Goal: Check status: Check status

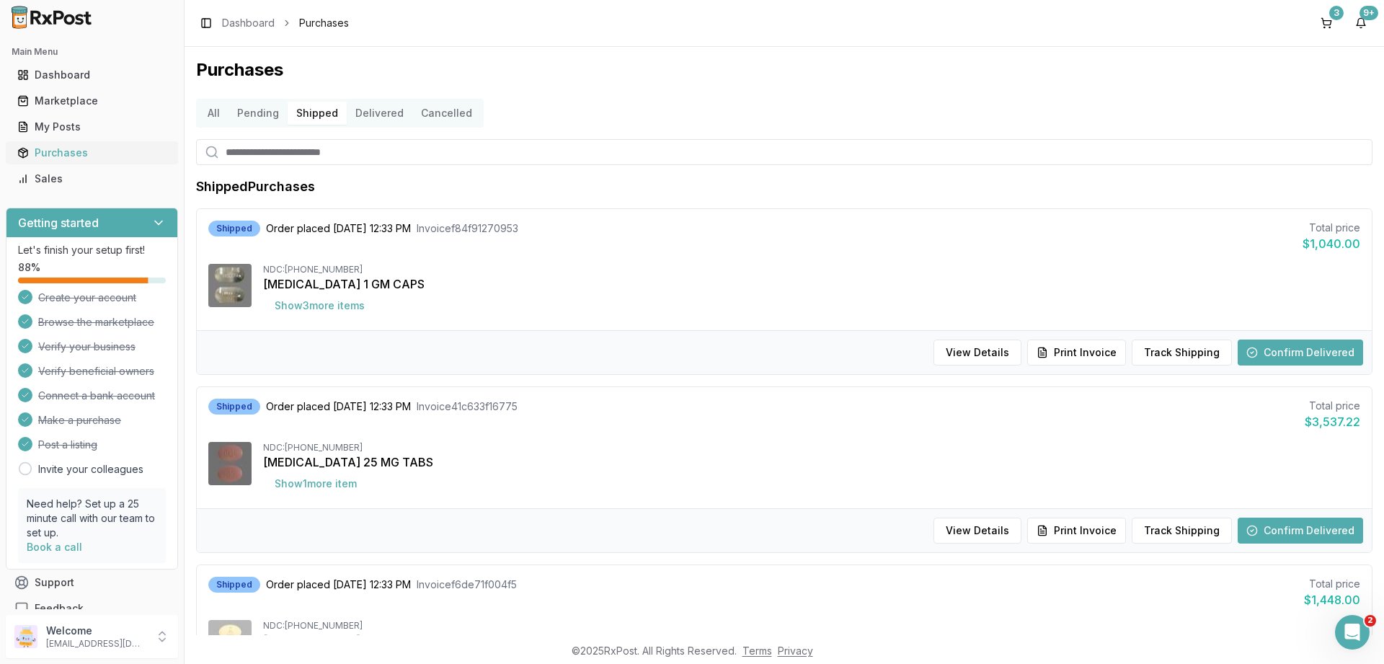
click at [73, 158] on div "Purchases" at bounding box center [91, 153] width 149 height 14
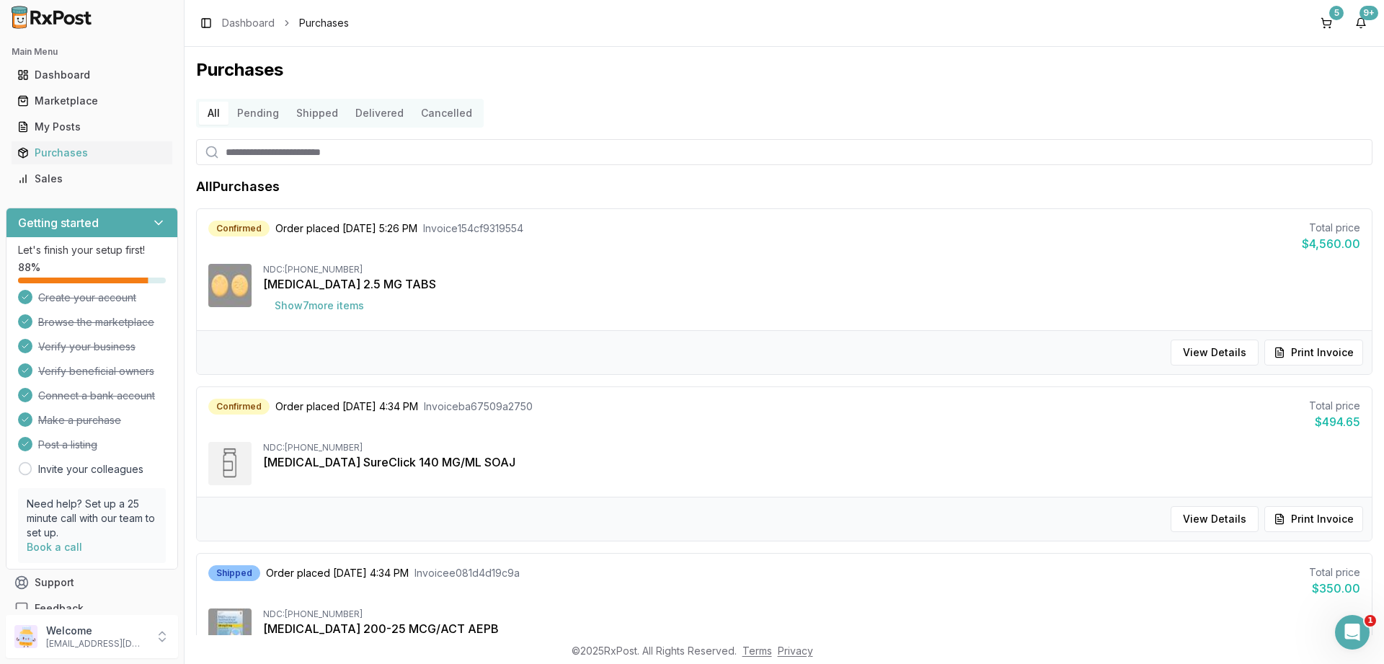
click at [375, 117] on button "Delivered" at bounding box center [380, 113] width 66 height 23
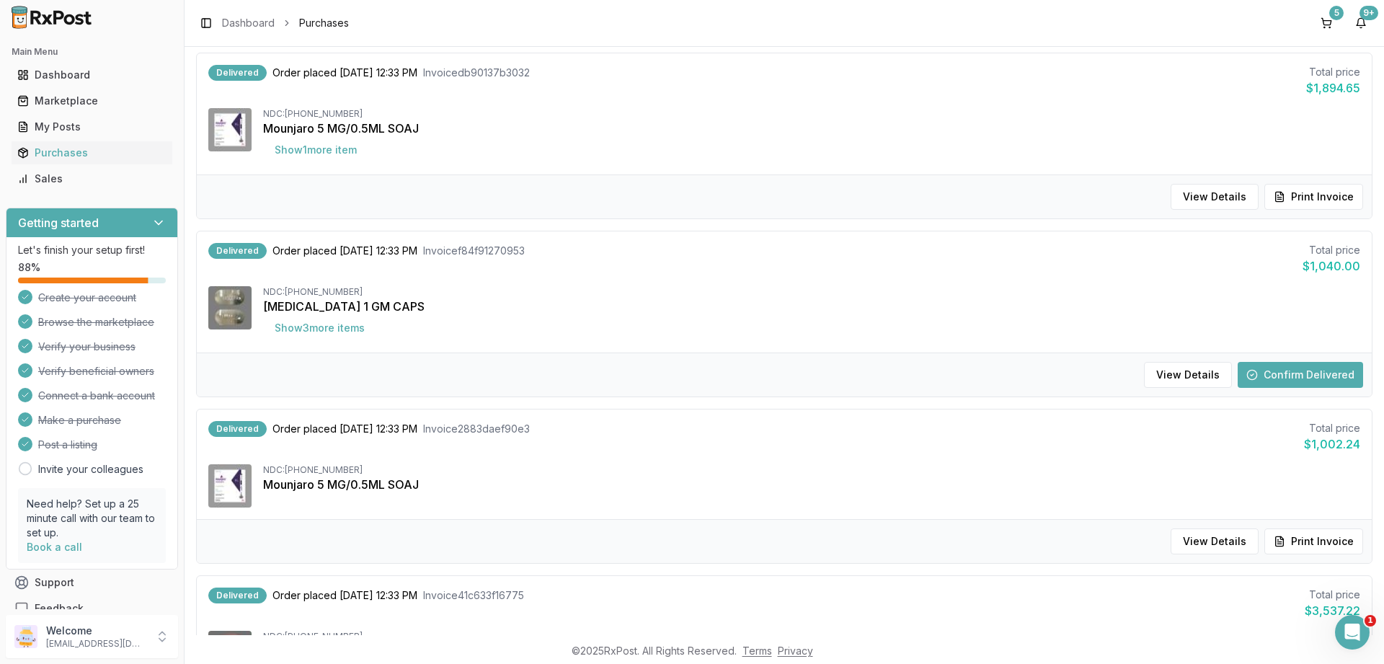
scroll to position [346, 0]
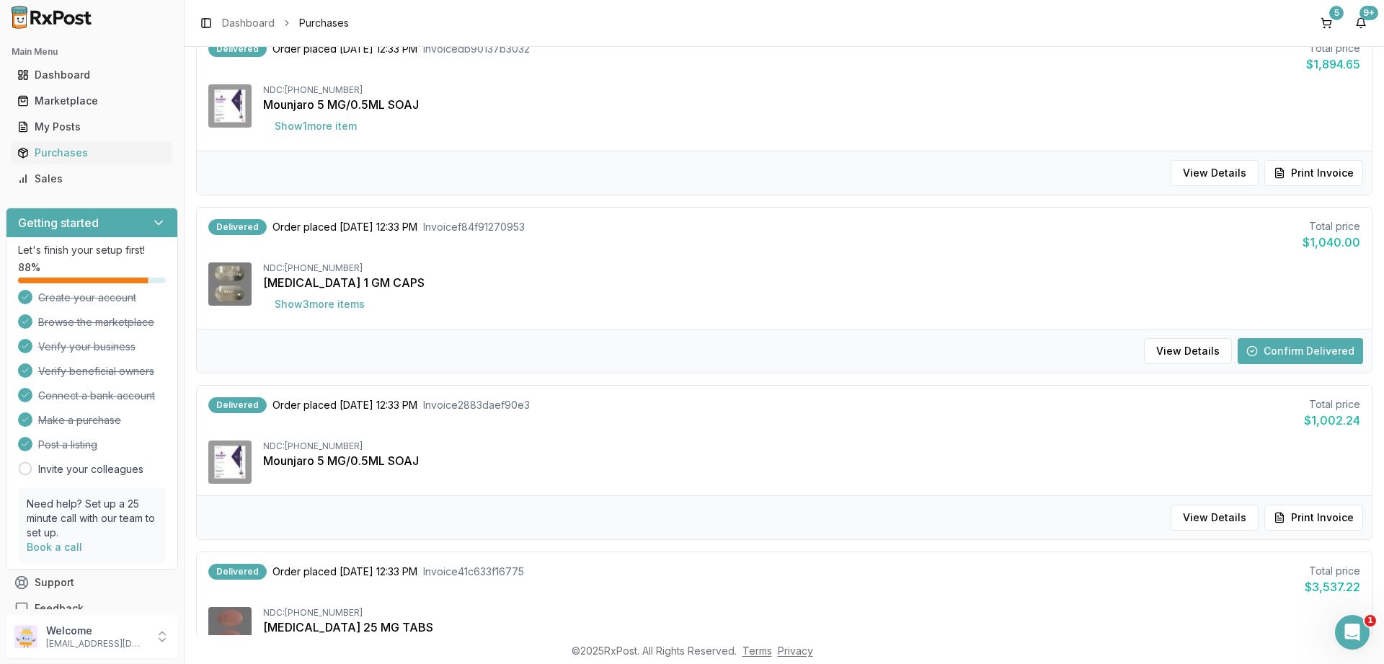
click at [1276, 339] on button "Confirm Delivered" at bounding box center [1300, 351] width 125 height 26
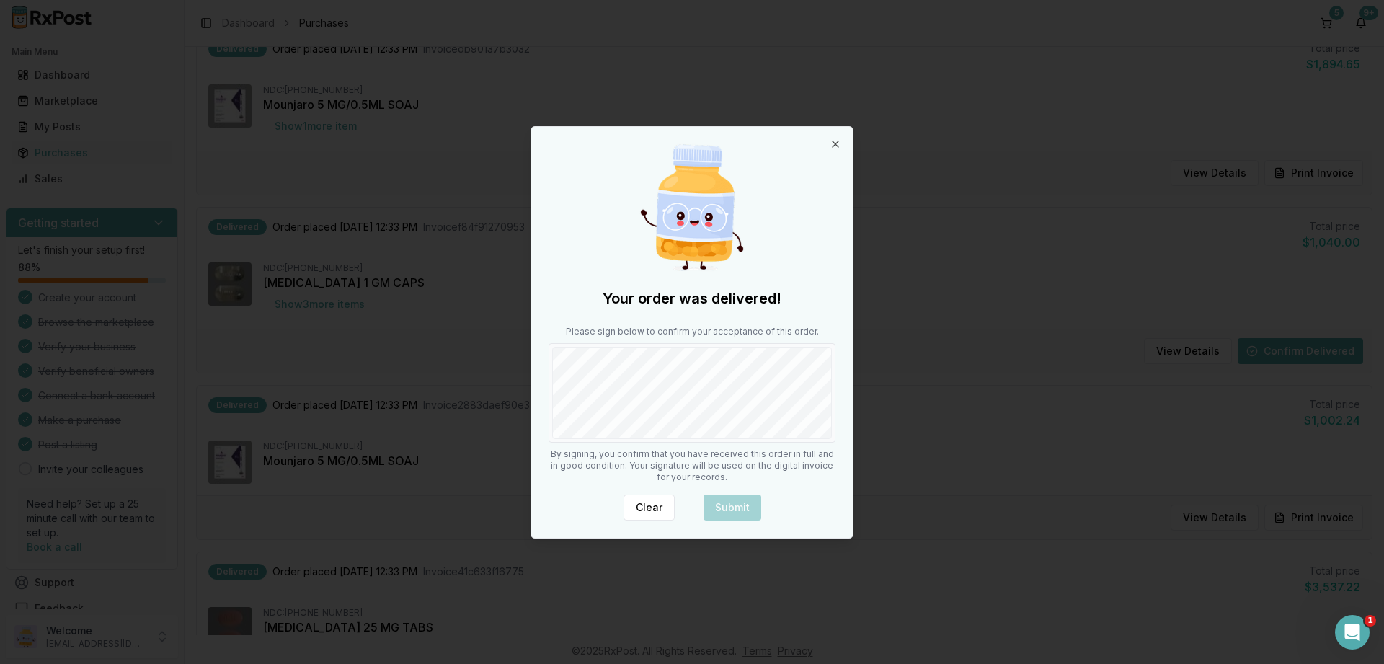
click at [518, 390] on body "Main Menu Dashboard Marketplace My Posts Purchases Sales Getting started Let's …" at bounding box center [692, 332] width 1384 height 664
click at [727, 500] on button "Submit" at bounding box center [732, 507] width 58 height 26
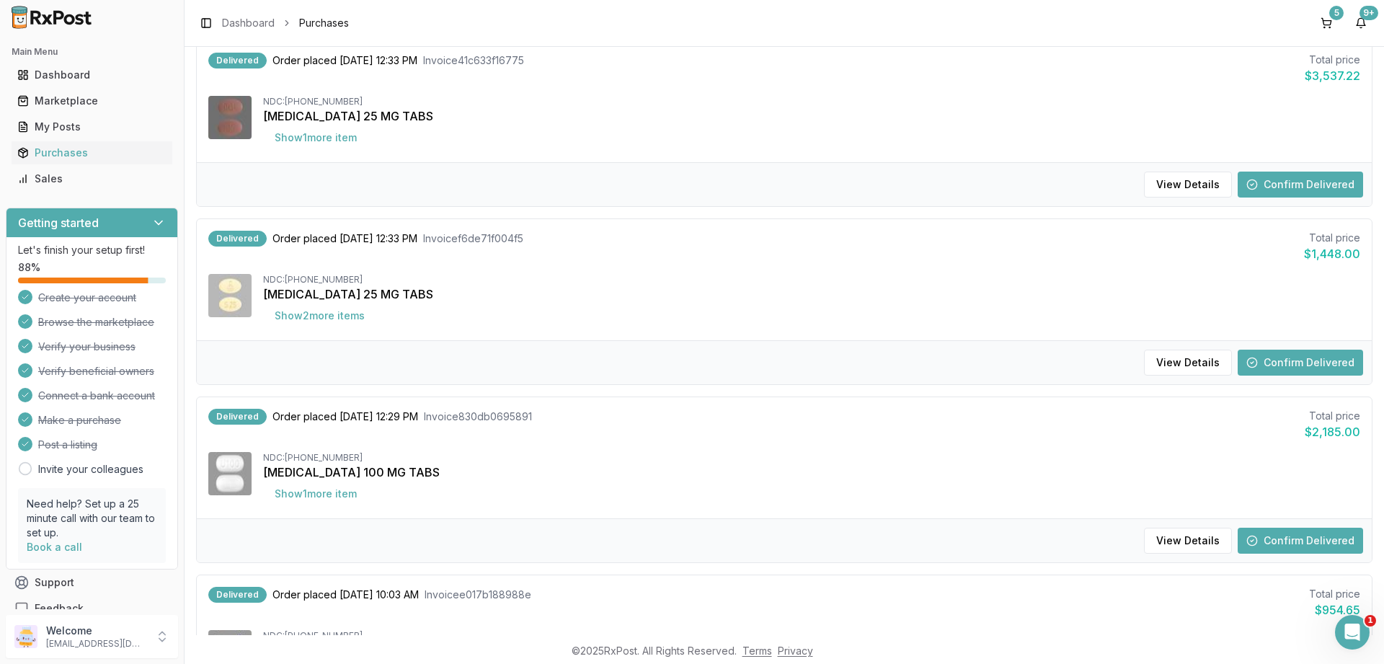
scroll to position [865, 0]
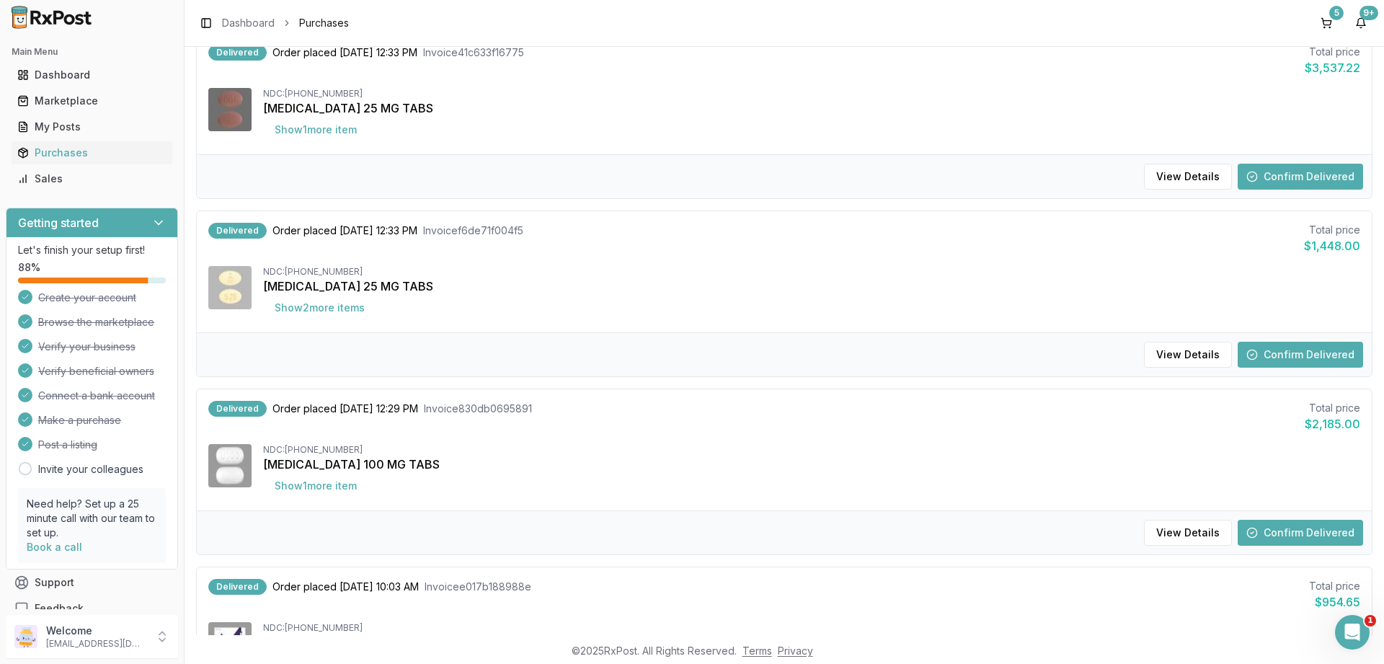
click at [1251, 348] on button "Confirm Delivered" at bounding box center [1300, 355] width 125 height 26
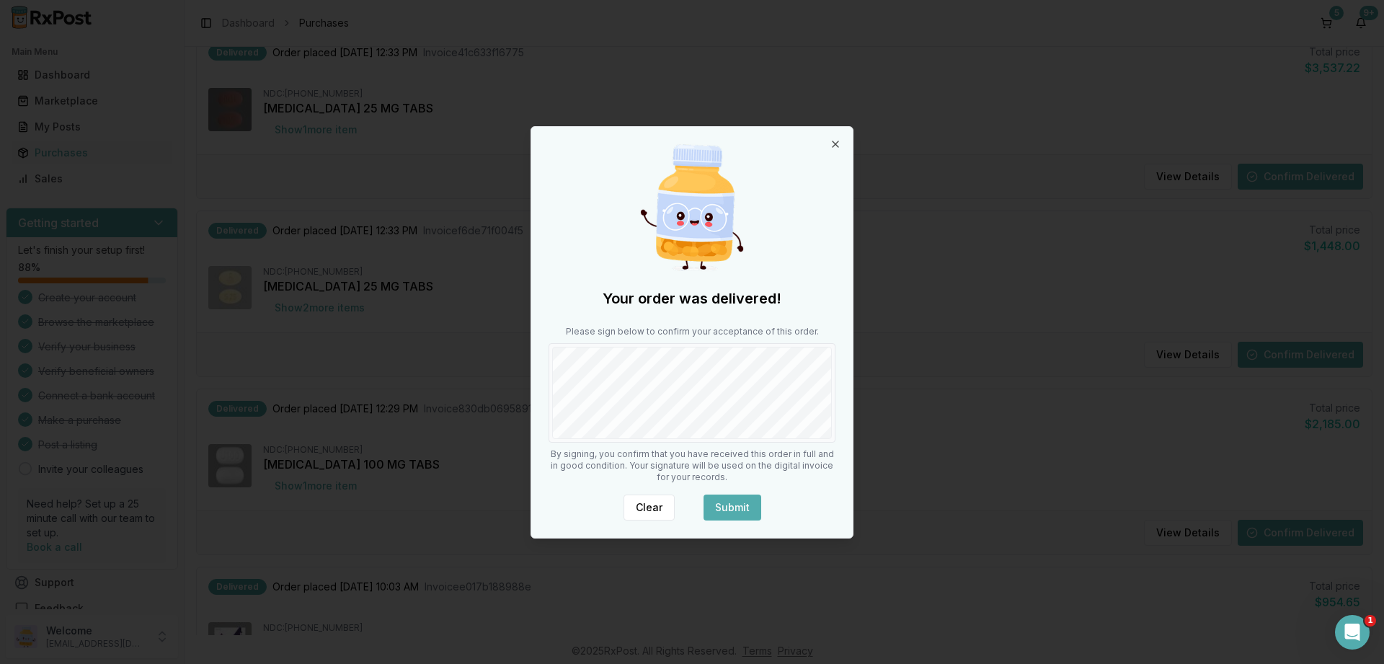
click at [737, 502] on button "Submit" at bounding box center [732, 507] width 58 height 26
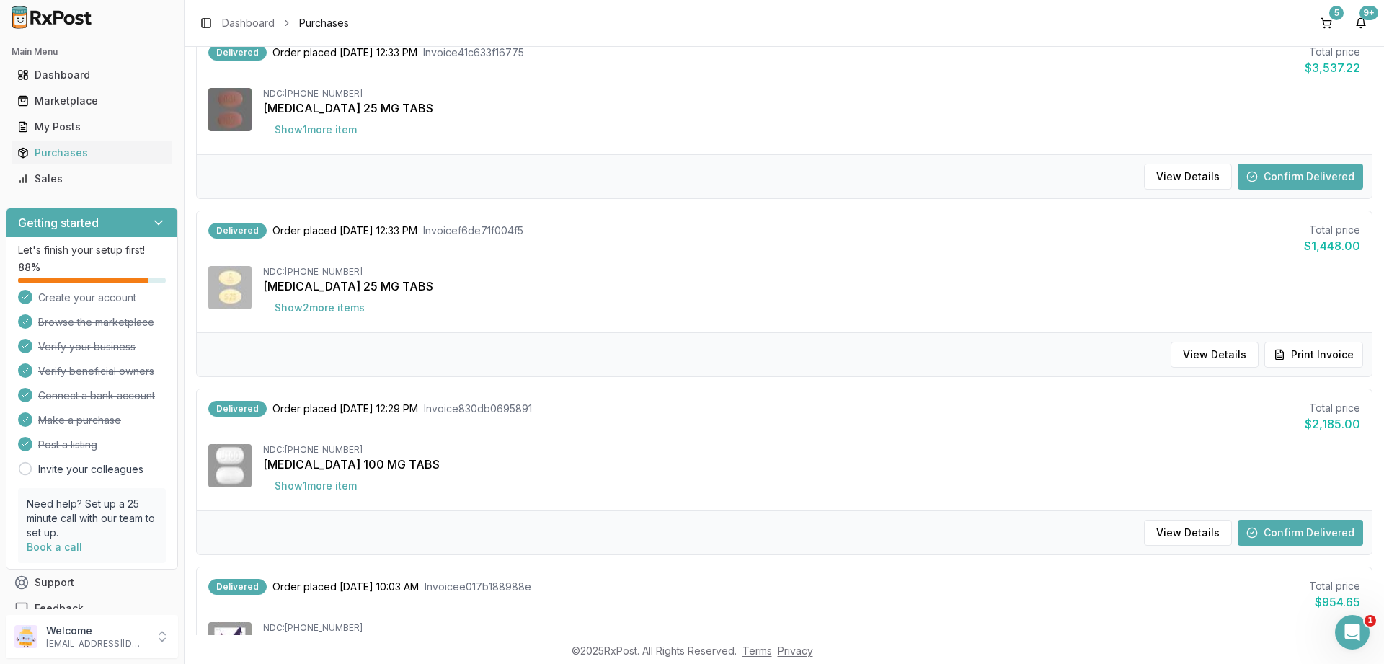
click at [1278, 533] on button "Confirm Delivered" at bounding box center [1300, 533] width 125 height 26
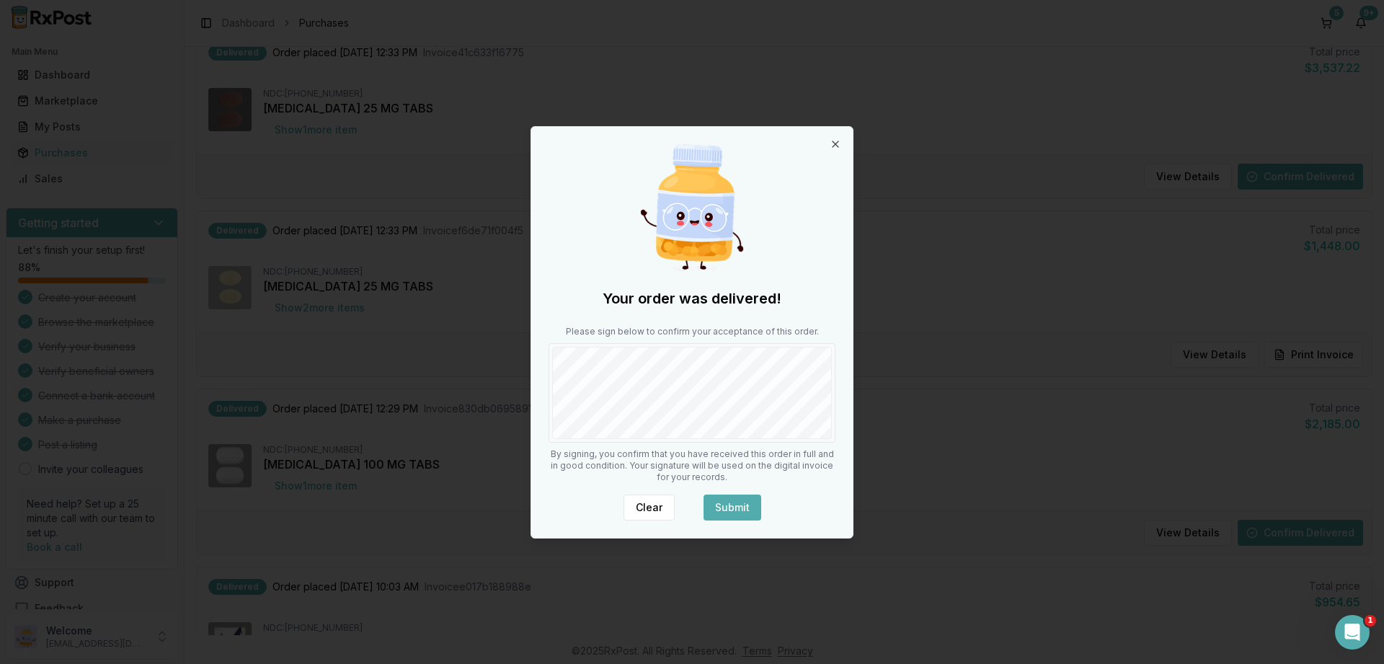
click at [732, 511] on button "Submit" at bounding box center [732, 507] width 58 height 26
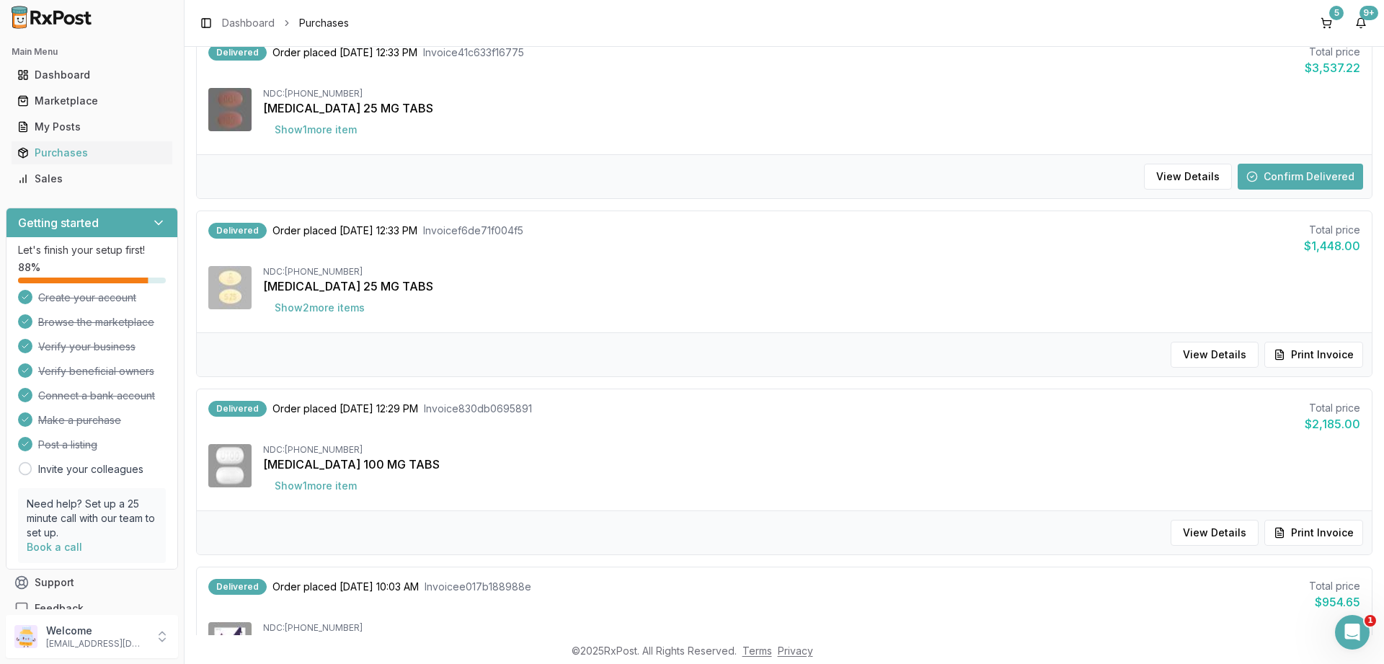
click at [1314, 177] on button "Confirm Delivered" at bounding box center [1300, 177] width 125 height 26
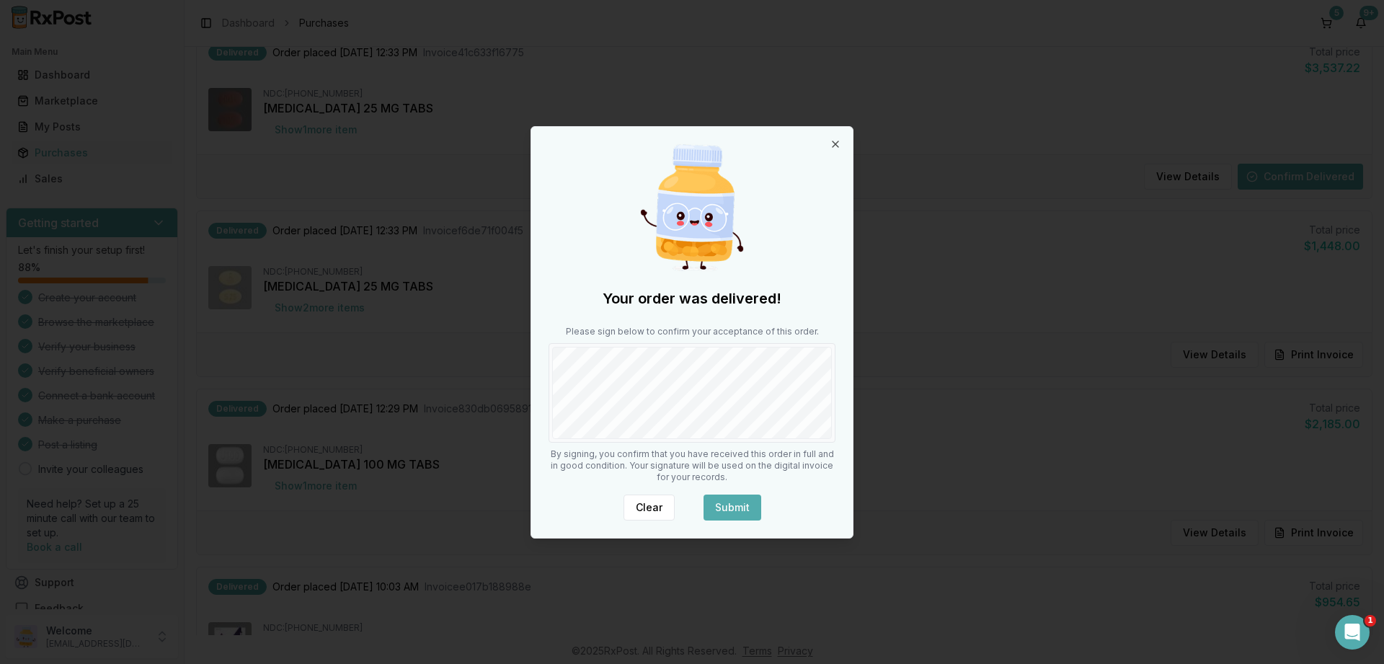
click at [710, 500] on button "Submit" at bounding box center [732, 507] width 58 height 26
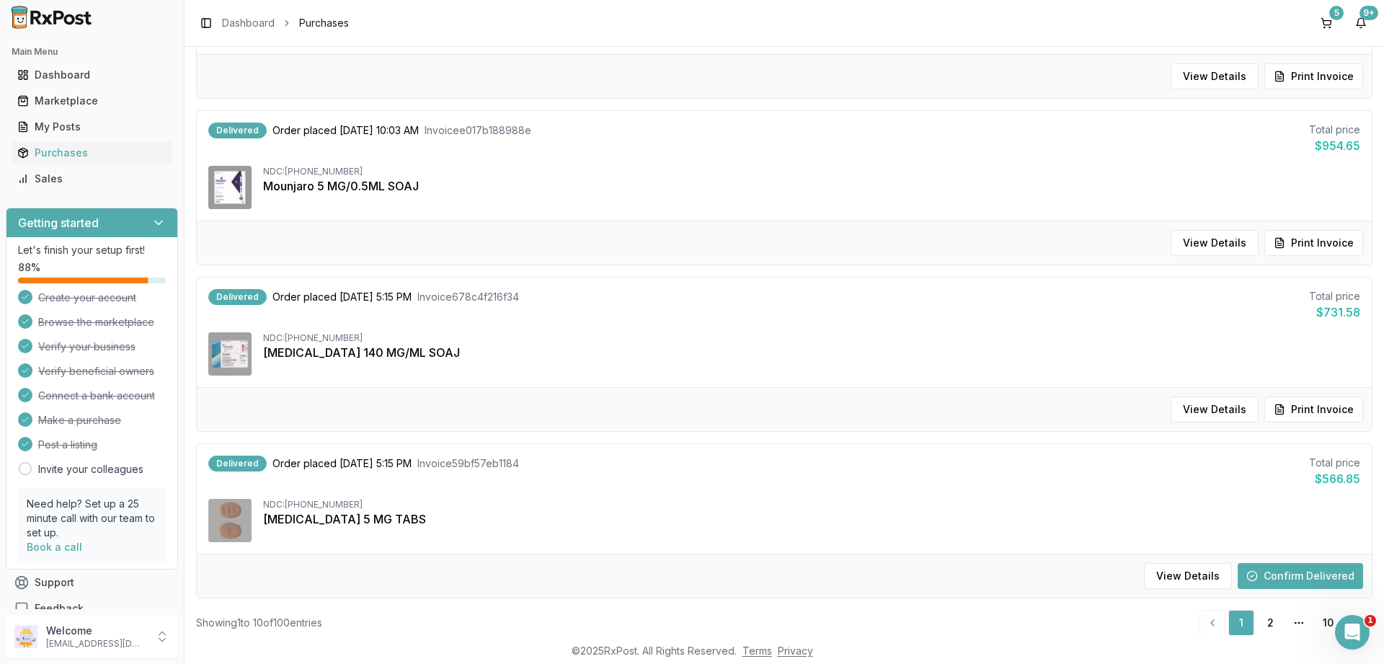
scroll to position [1356, 0]
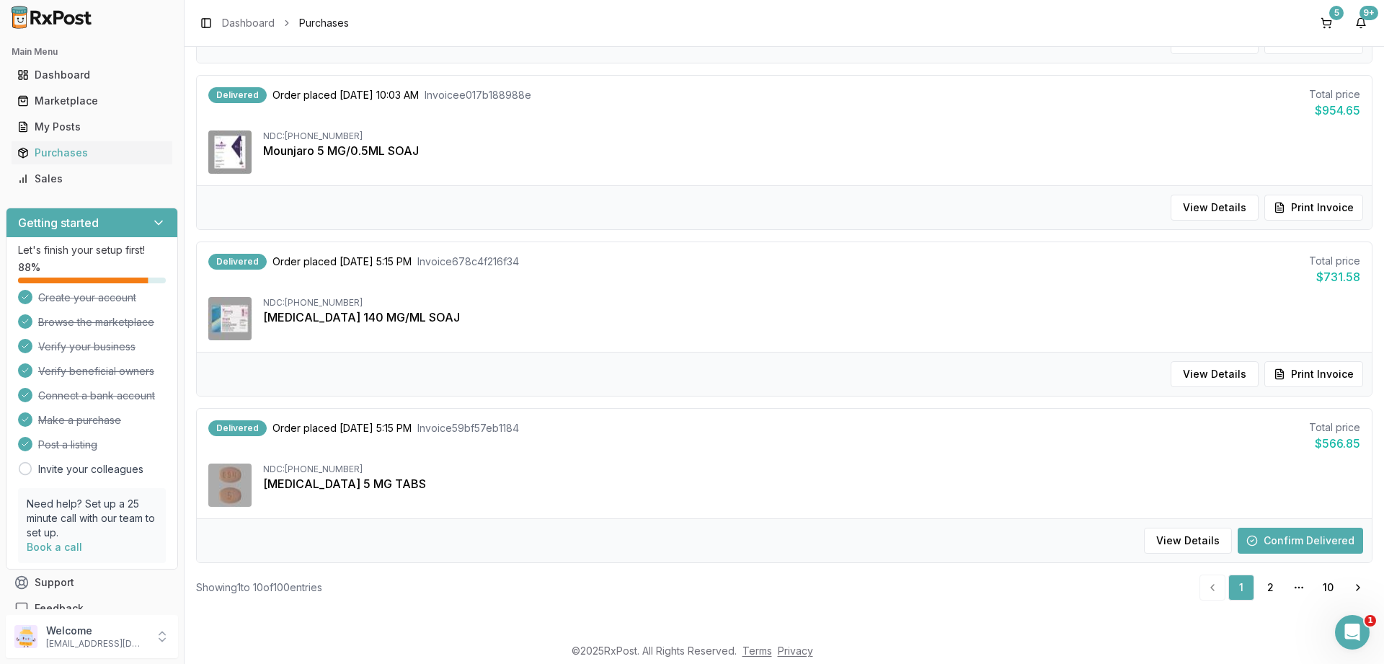
click at [1303, 542] on button "Confirm Delivered" at bounding box center [1300, 541] width 125 height 26
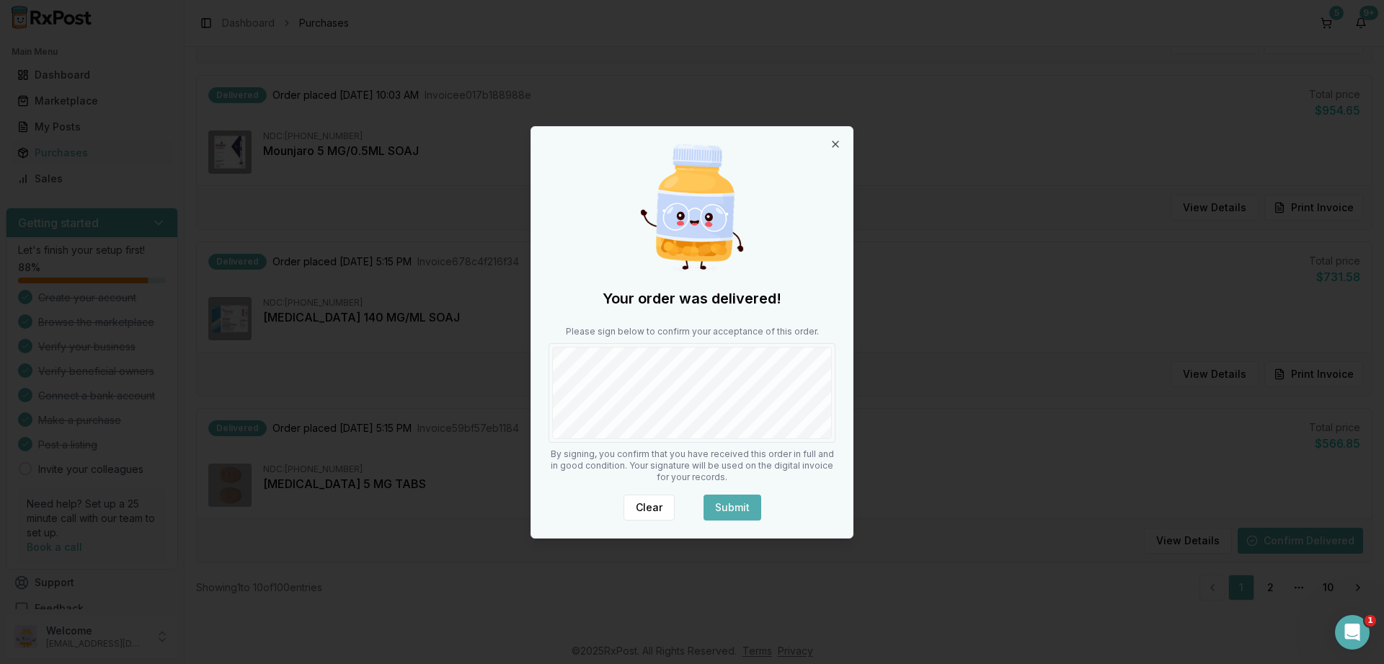
drag, startPoint x: 721, startPoint y: 507, endPoint x: 717, endPoint y: 498, distance: 9.7
click at [721, 506] on button "Submit" at bounding box center [732, 507] width 58 height 26
